Goal: Transaction & Acquisition: Purchase product/service

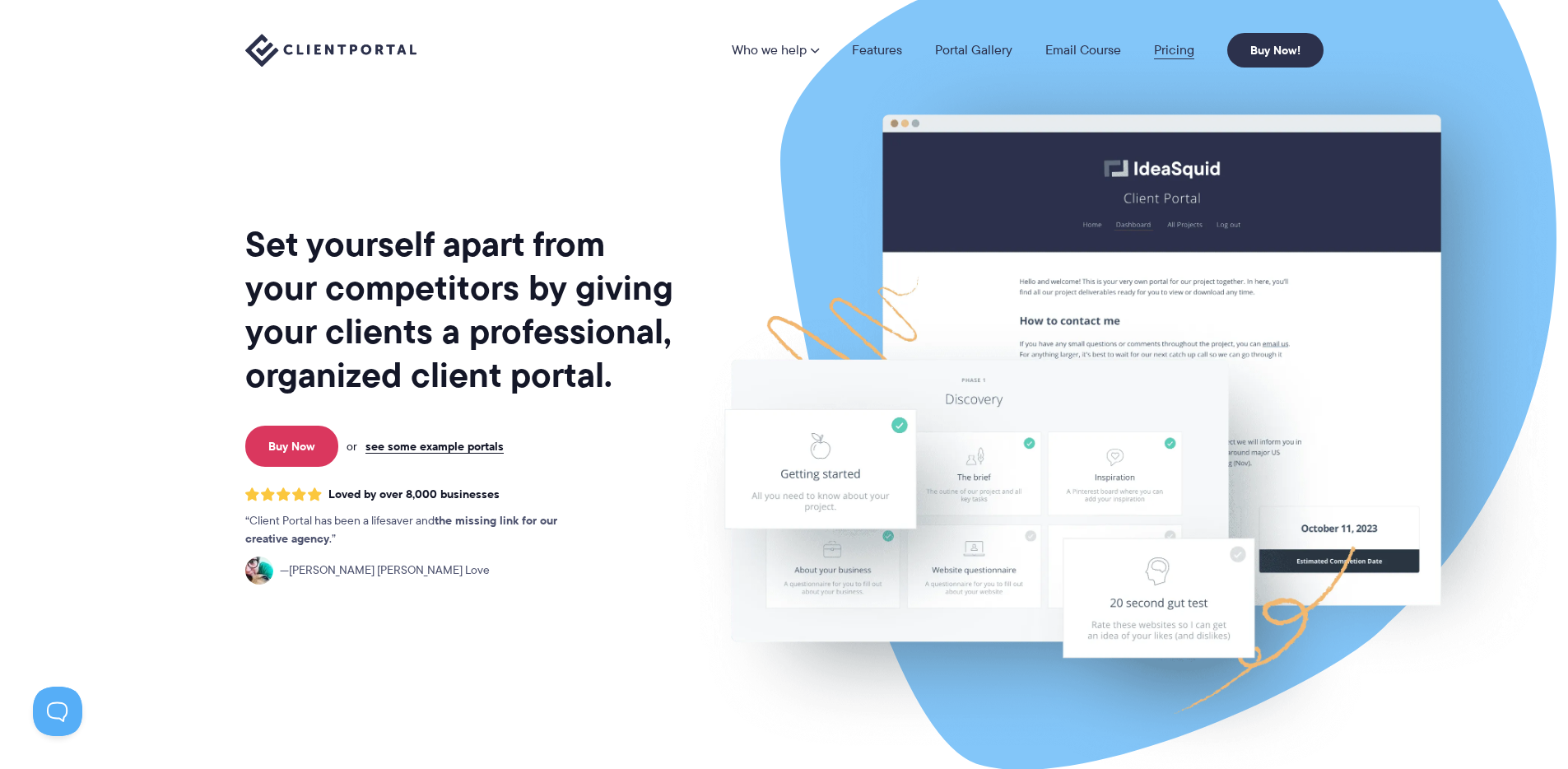
click at [1178, 46] on link "Pricing" at bounding box center [1174, 50] width 40 height 13
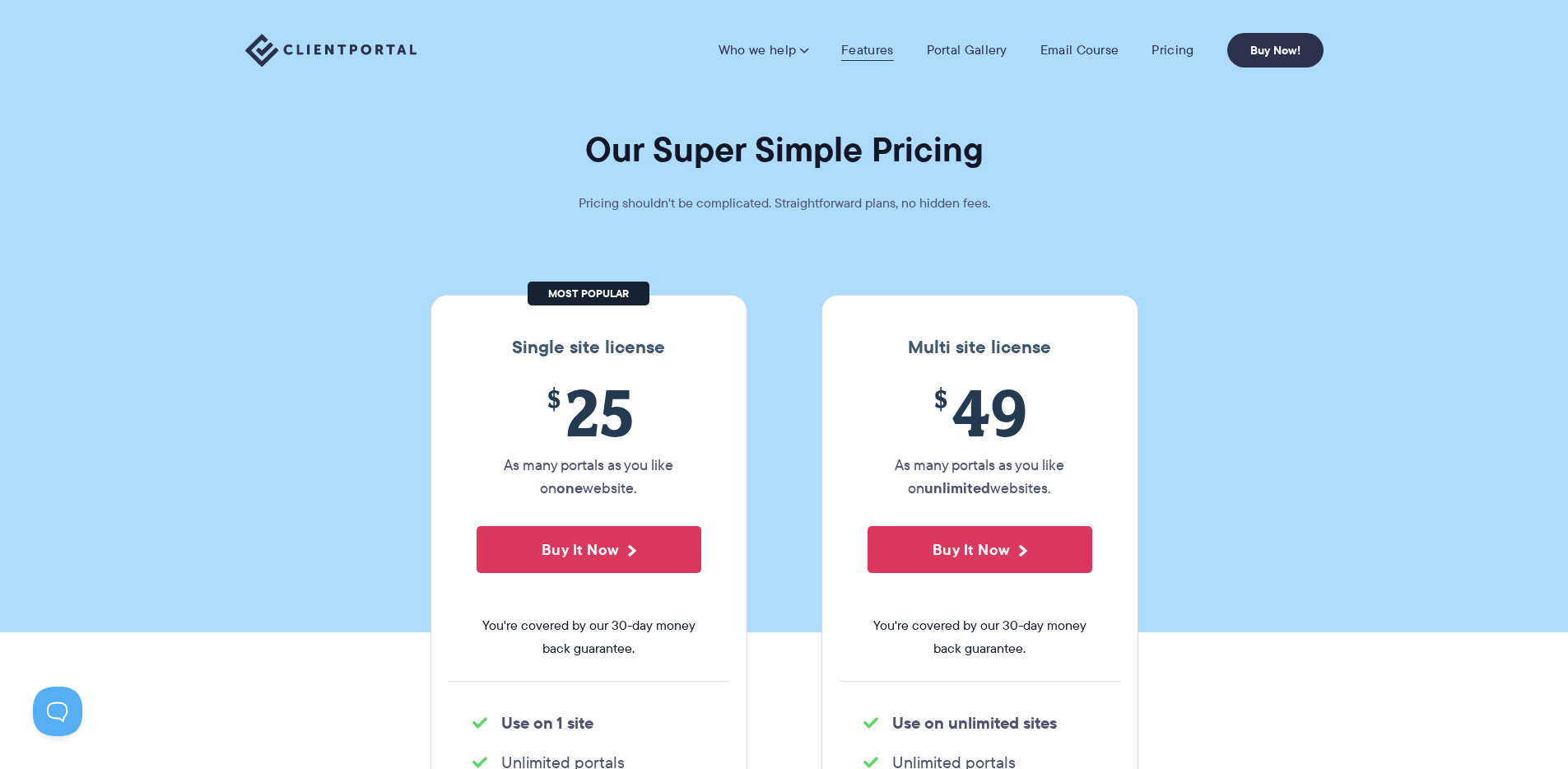
click at [858, 48] on link "Features" at bounding box center [867, 49] width 52 height 16
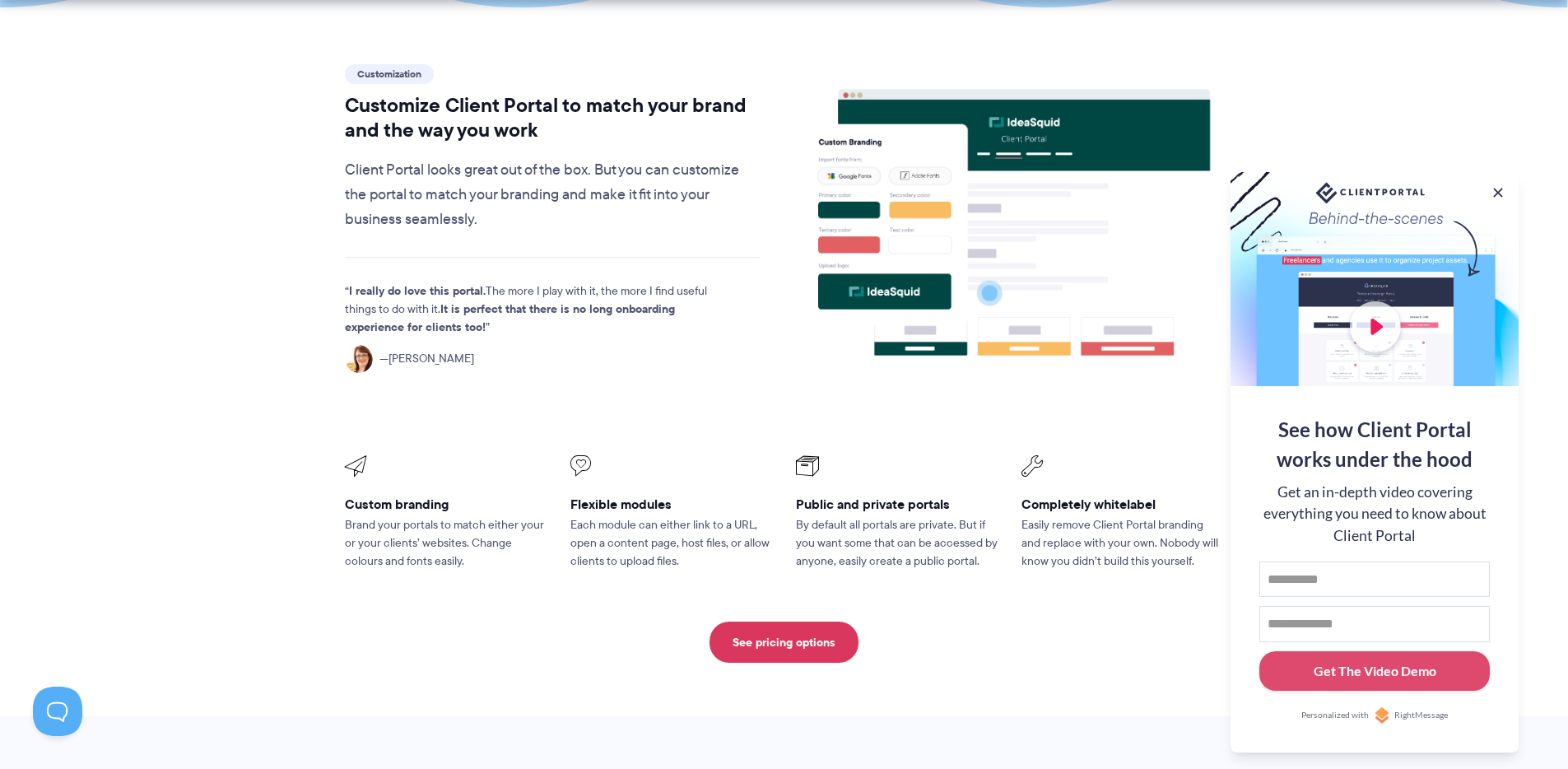
scroll to position [493, 0]
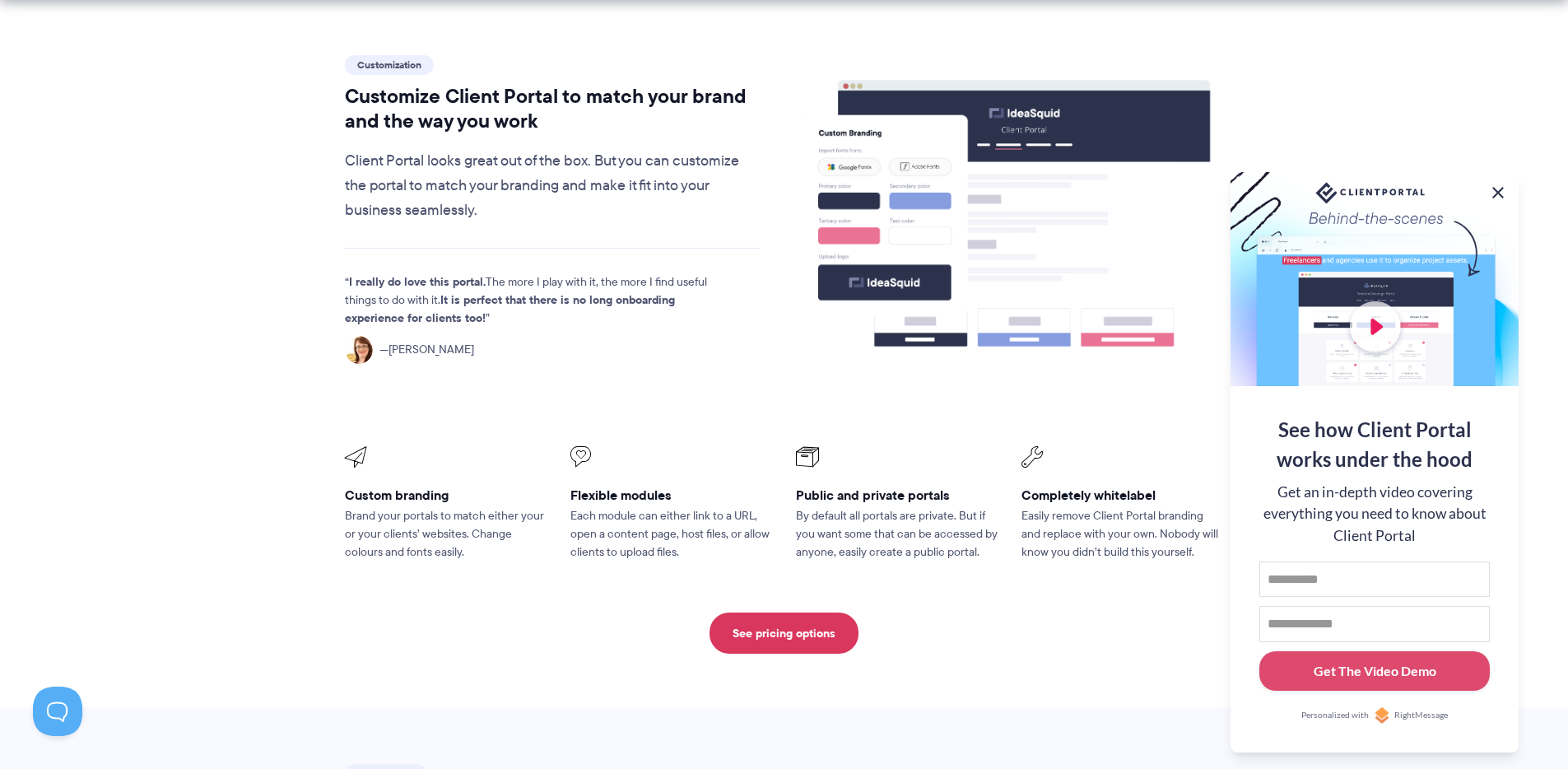
click at [1498, 186] on button at bounding box center [1498, 192] width 20 height 20
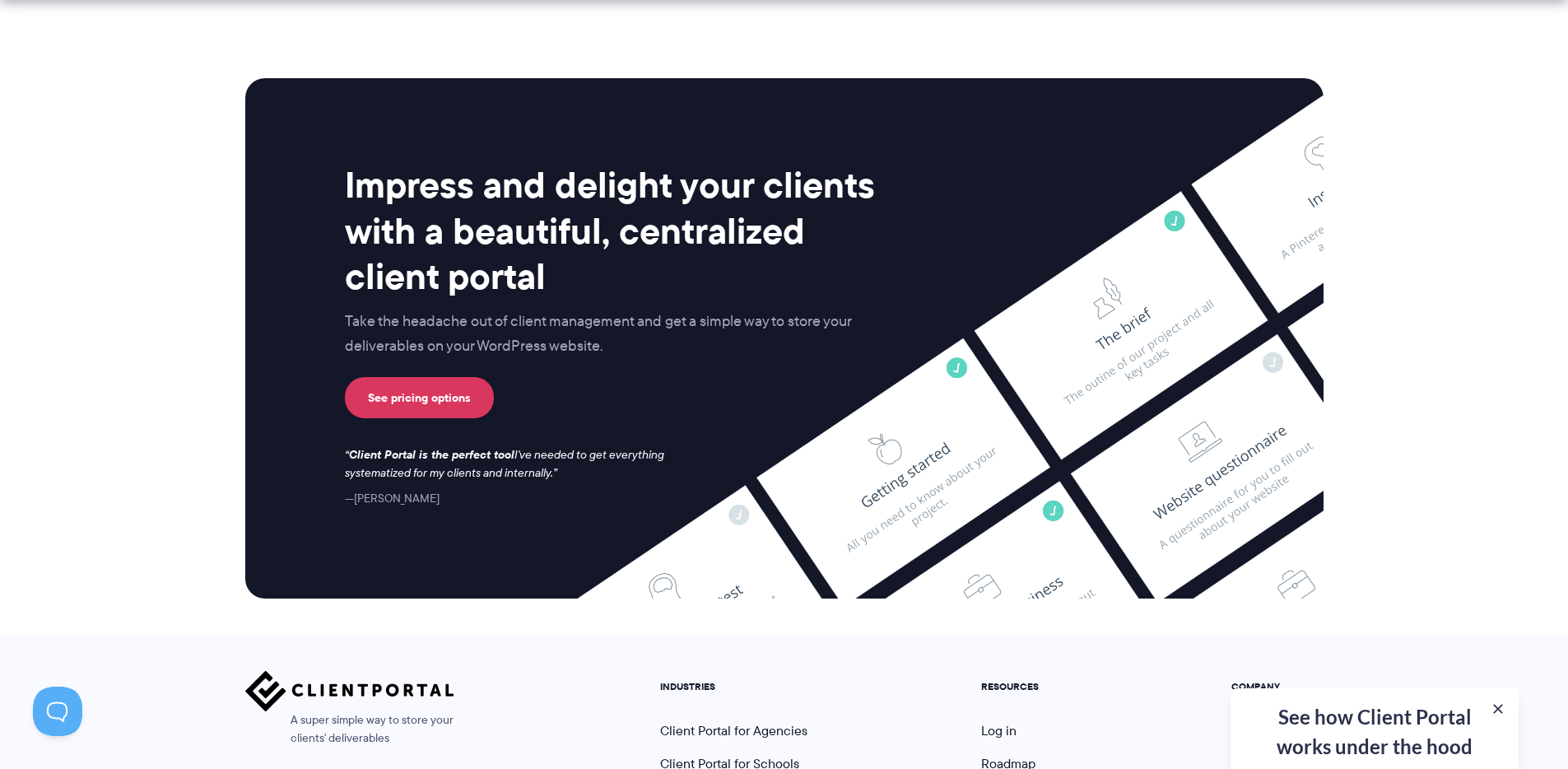
scroll to position [4314, 0]
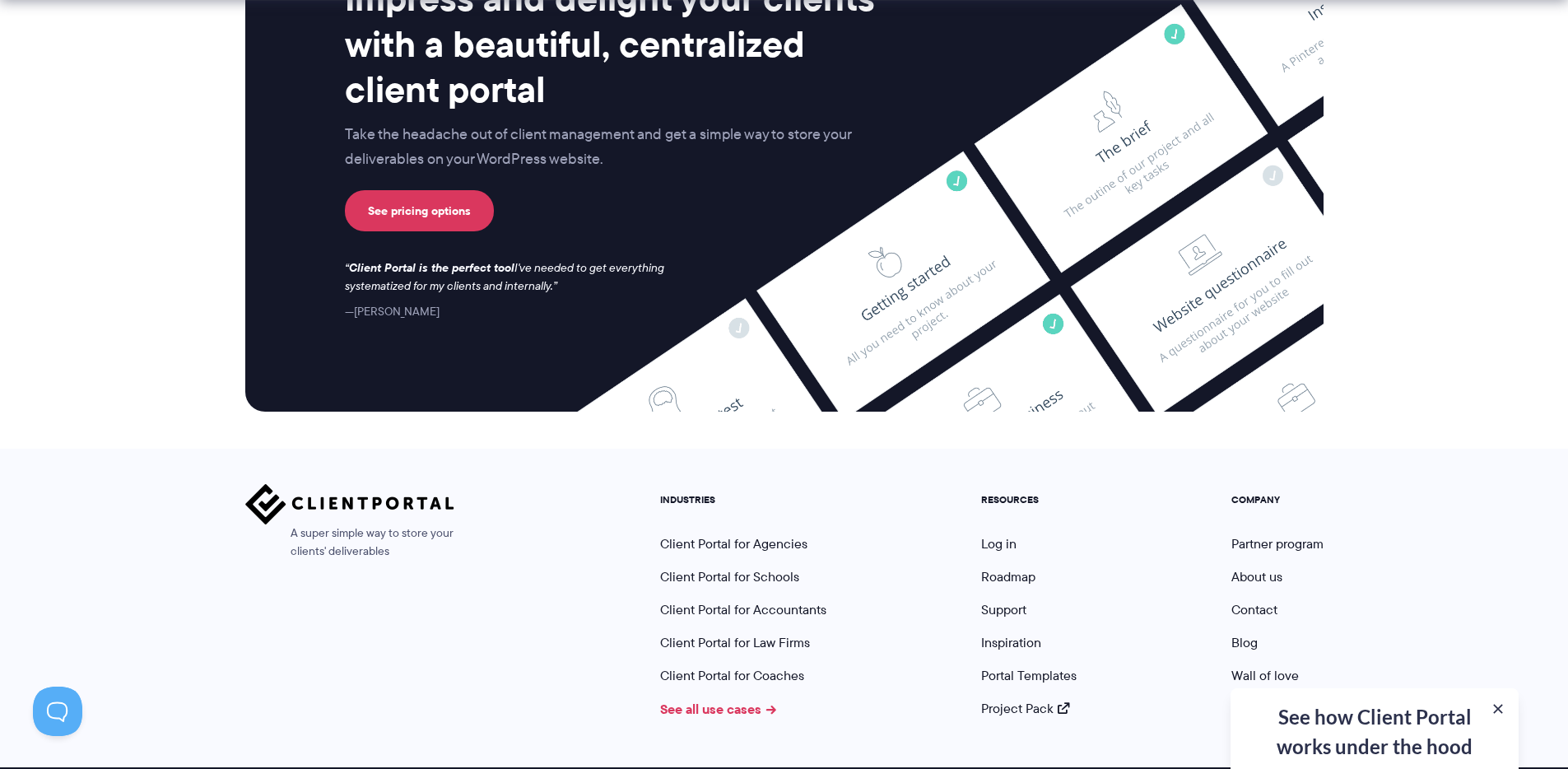
click at [717, 699] on link "See all use cases" at bounding box center [718, 708] width 117 height 20
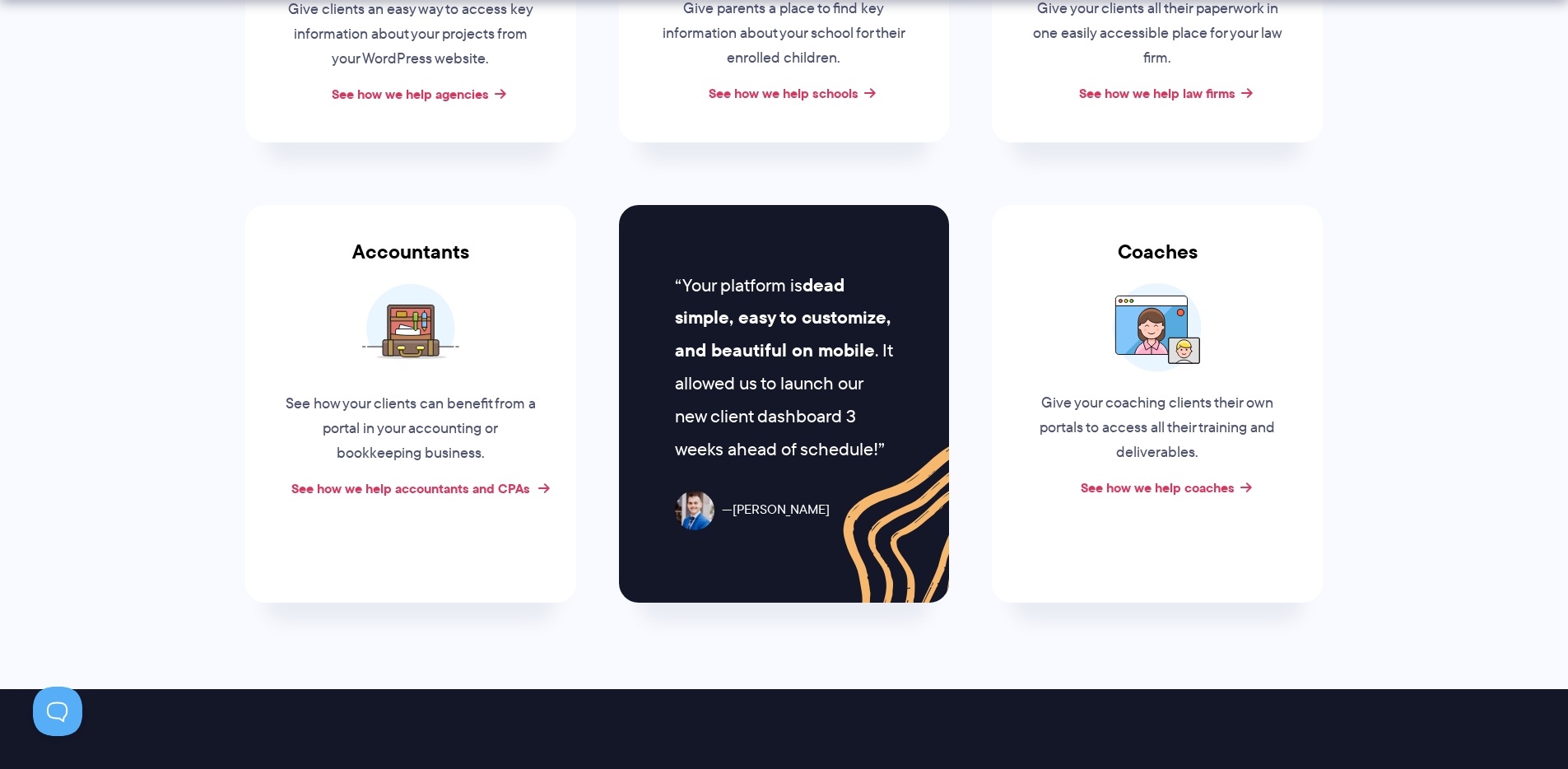
scroll to position [898, 0]
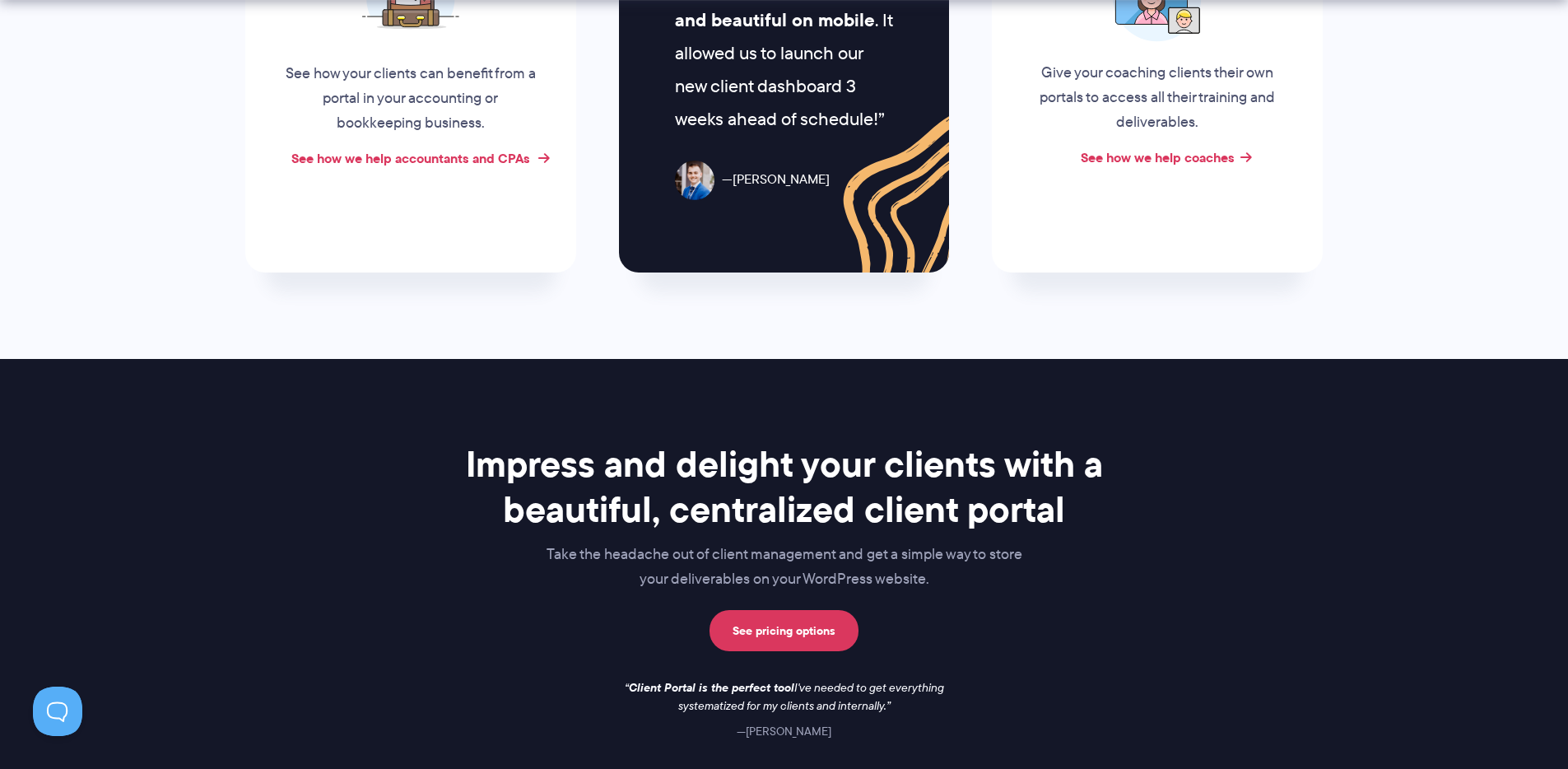
click at [451, 161] on link "See how we help accountants and CPAs" at bounding box center [410, 158] width 239 height 20
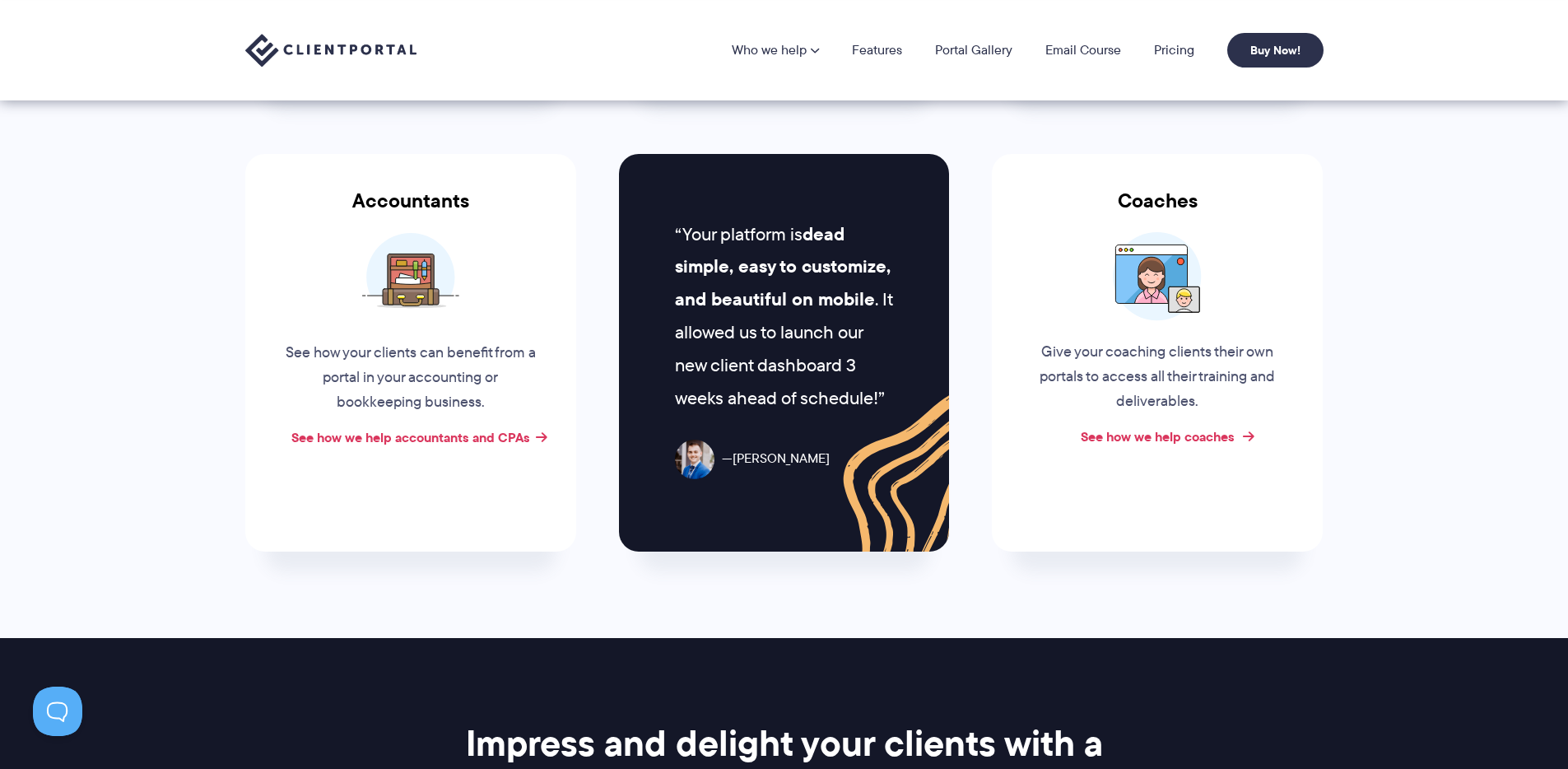
scroll to position [56, 0]
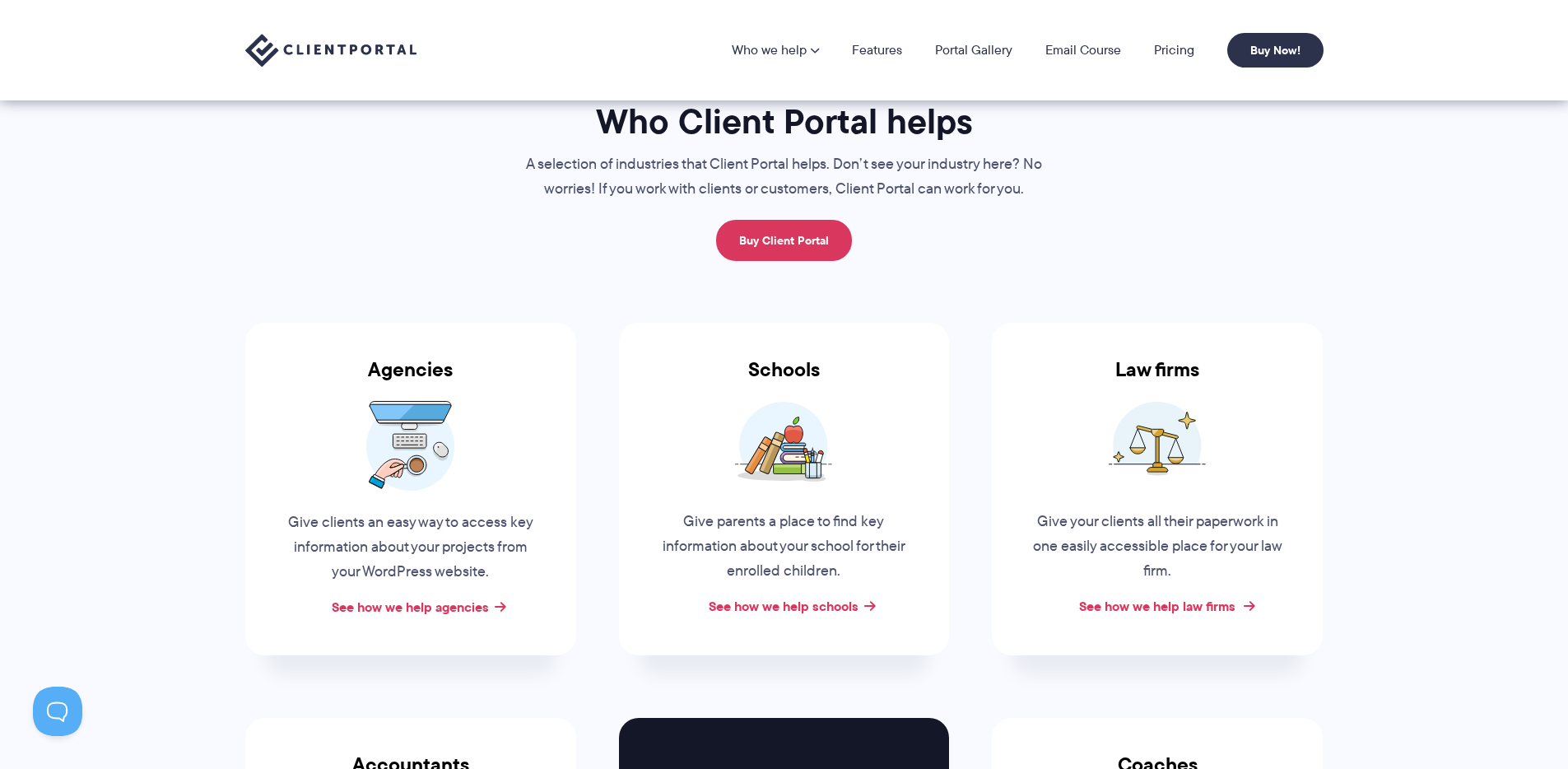
click at [1132, 610] on link "See how we help law firms" at bounding box center [1157, 606] width 156 height 20
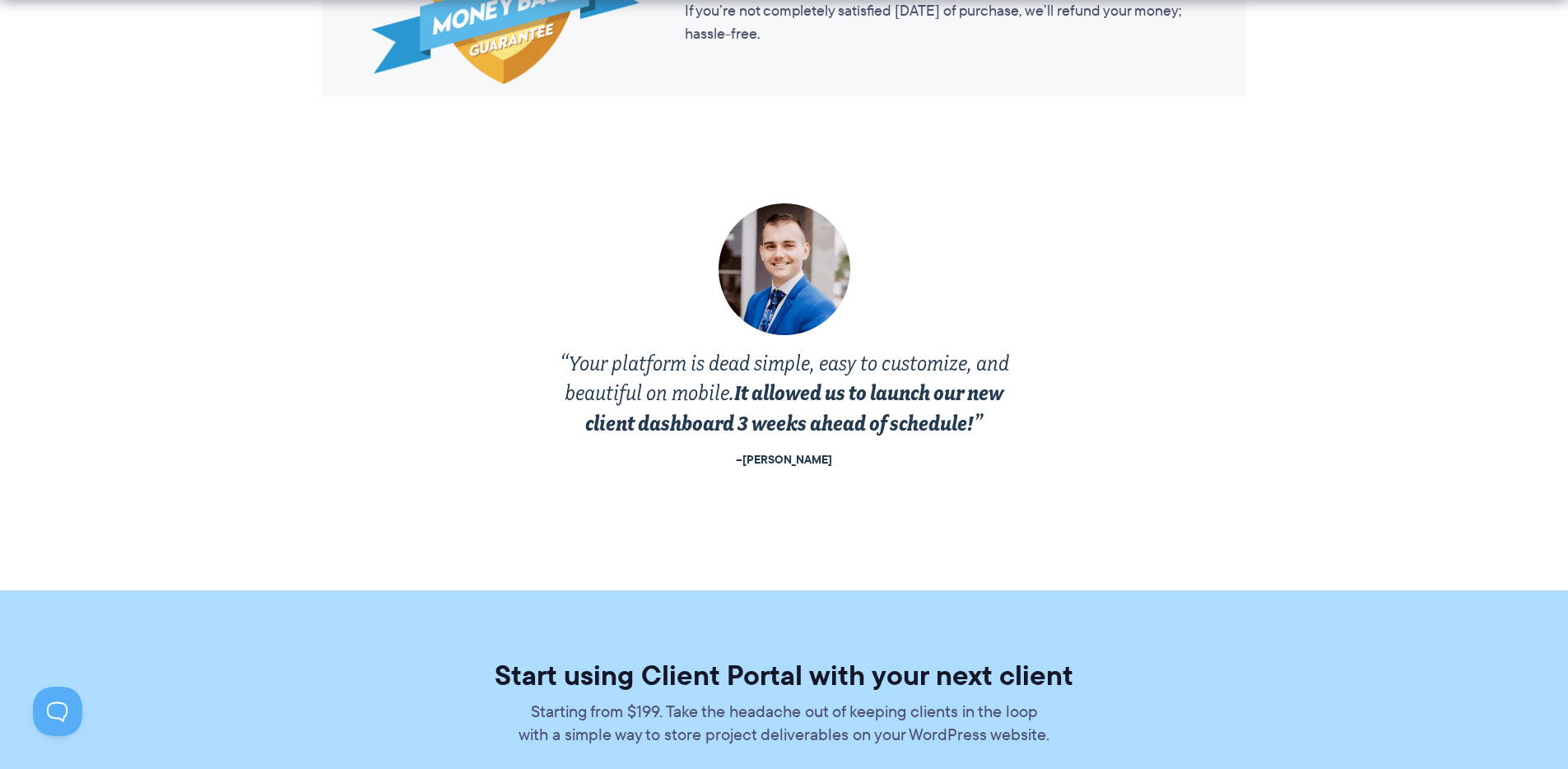
scroll to position [3146, 0]
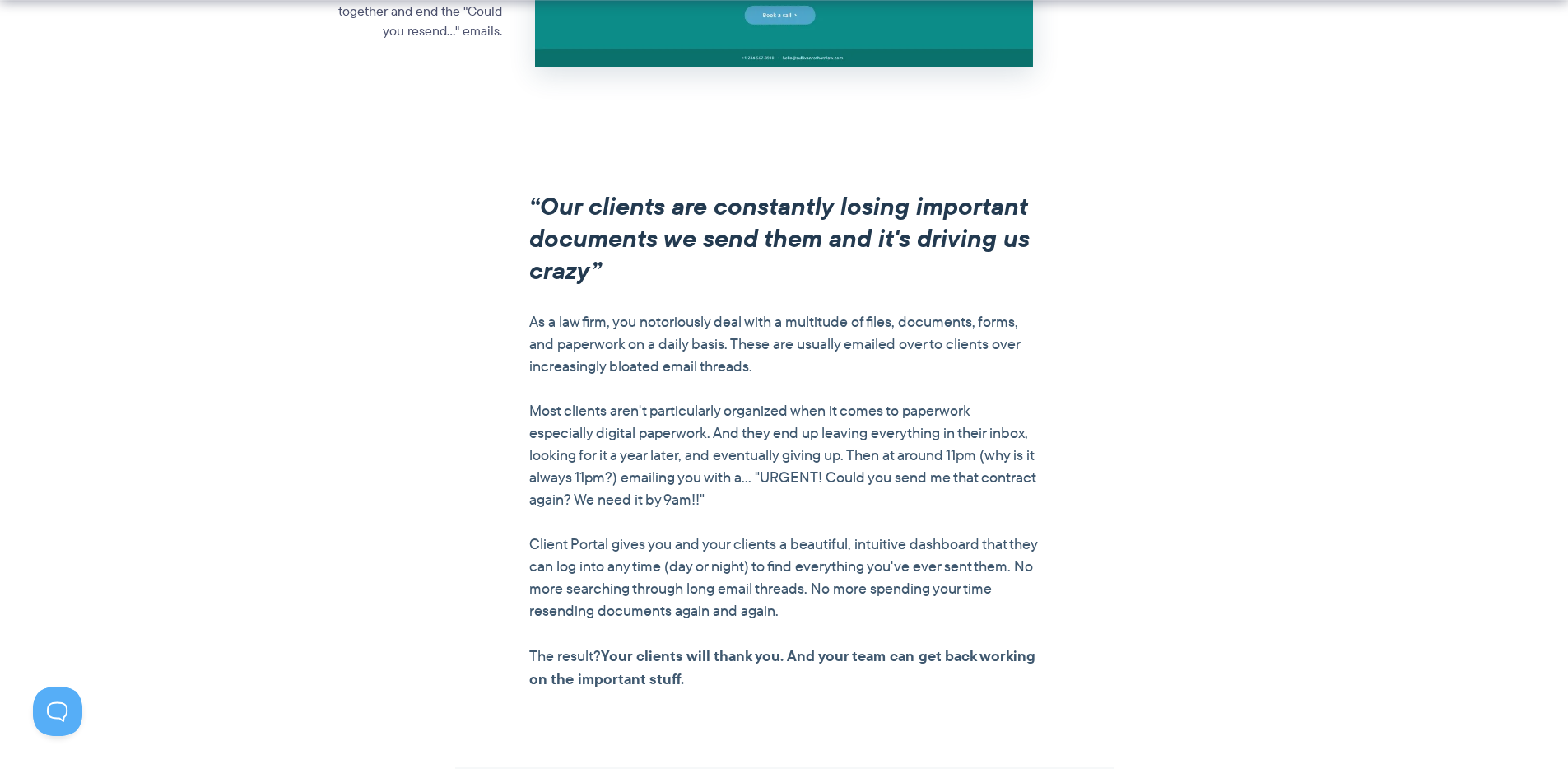
scroll to position [1687, 0]
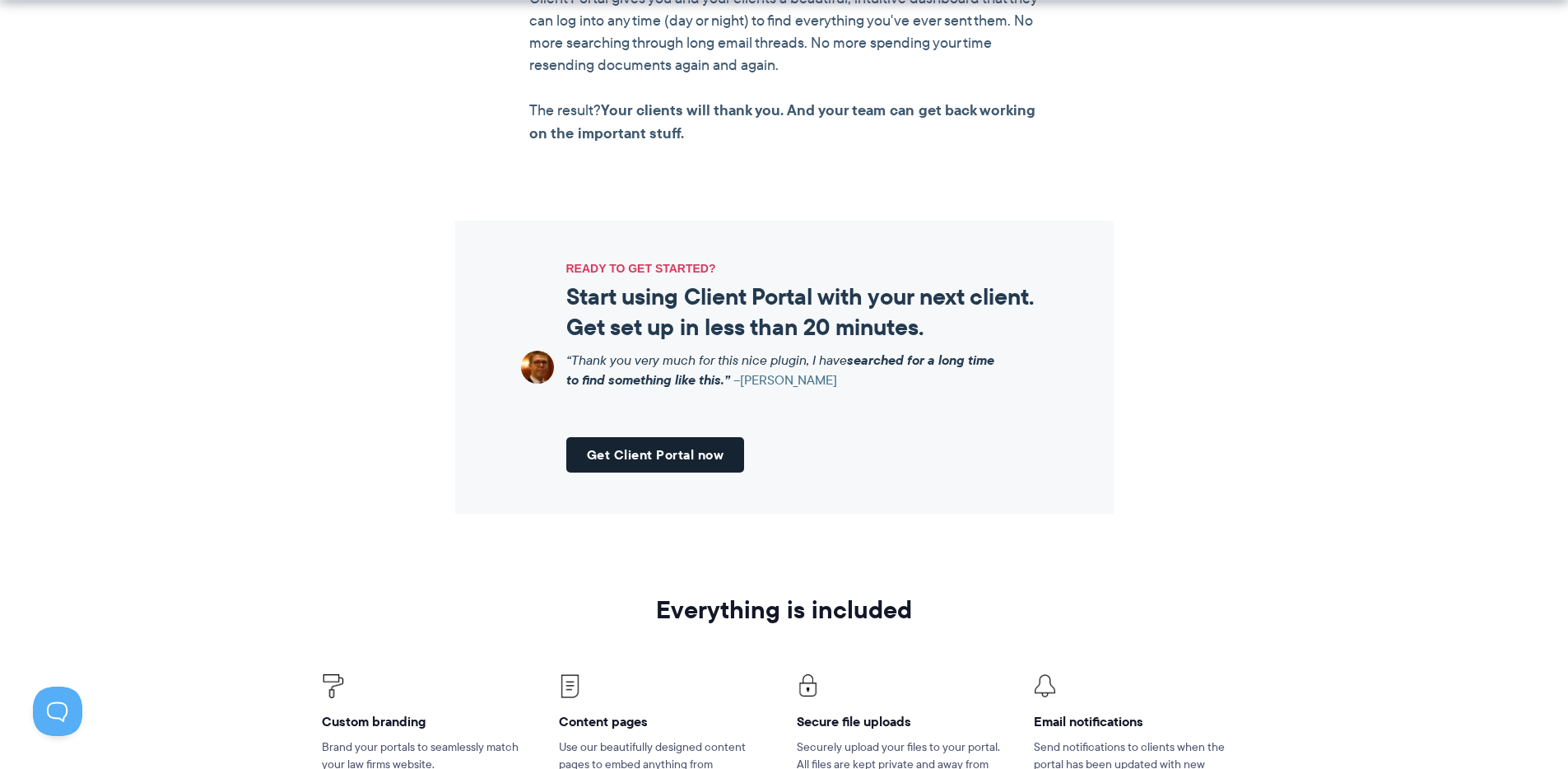
click at [656, 452] on link "Get Client Portal now" at bounding box center [656, 454] width 179 height 35
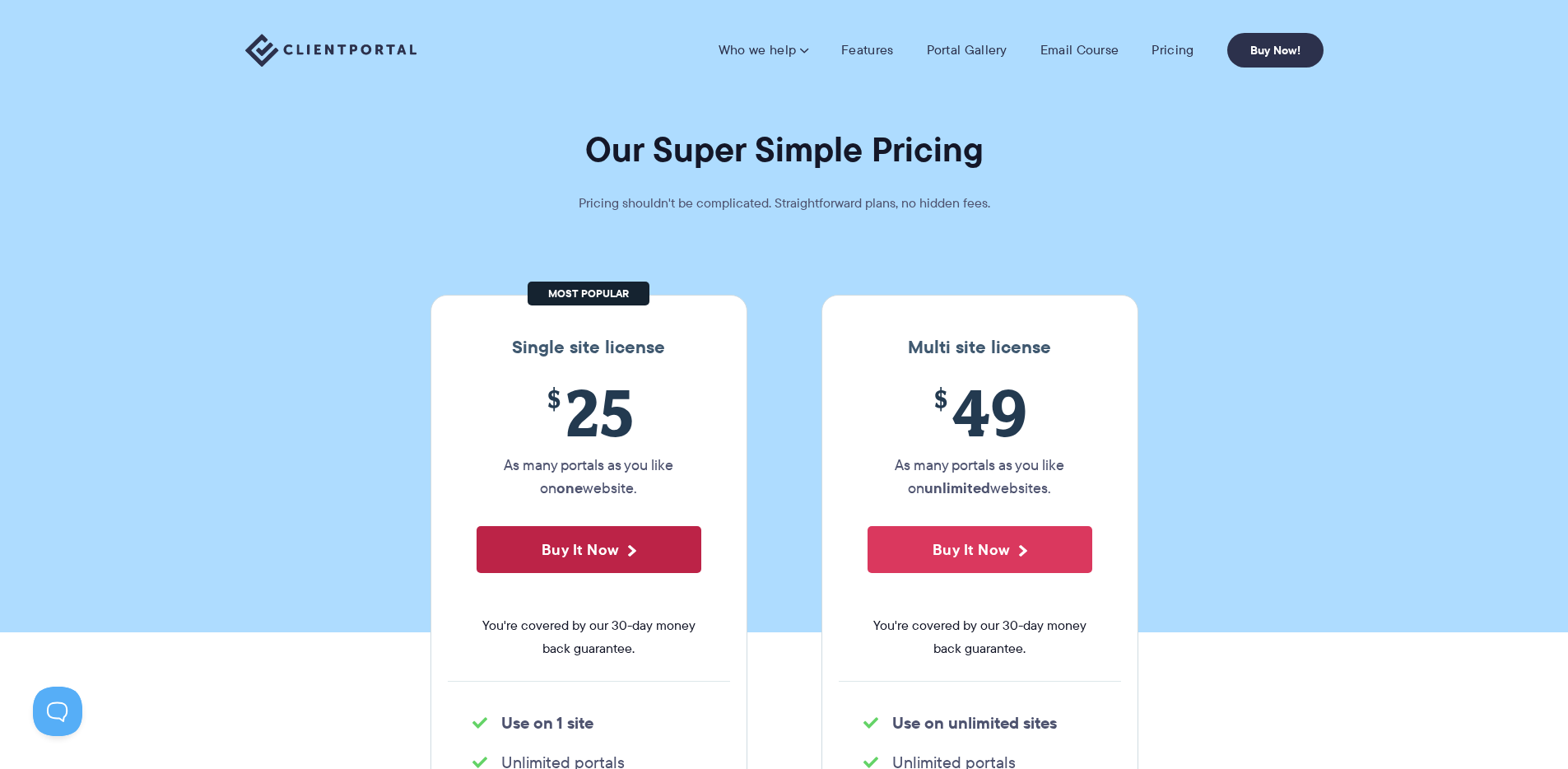
click at [598, 548] on button "Buy It Now" at bounding box center [589, 548] width 224 height 47
click at [1080, 56] on link "Email Course" at bounding box center [1079, 49] width 79 height 16
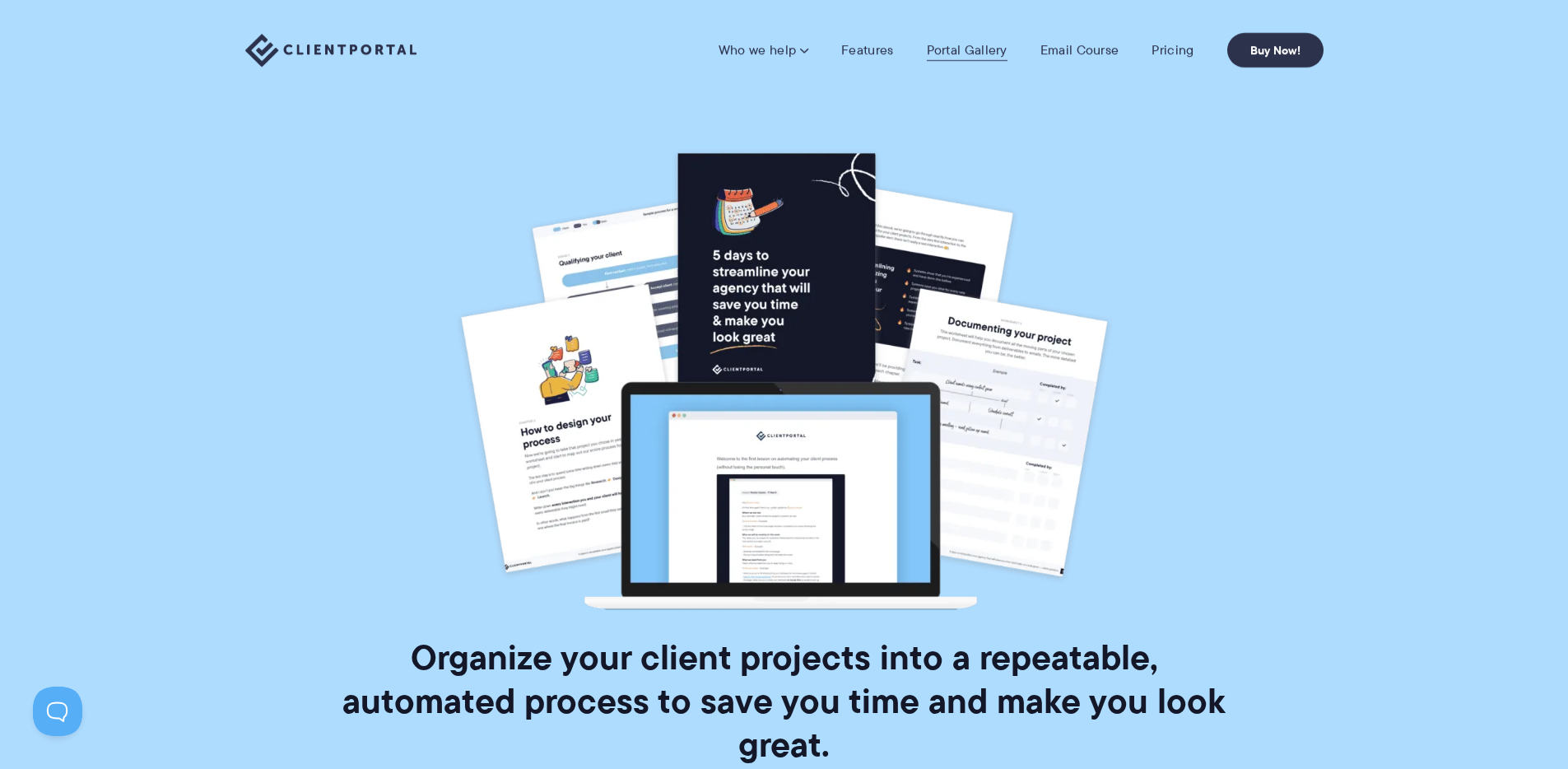
click at [970, 46] on link "Portal Gallery" at bounding box center [967, 49] width 81 height 16
